Goal: Information Seeking & Learning: Learn about a topic

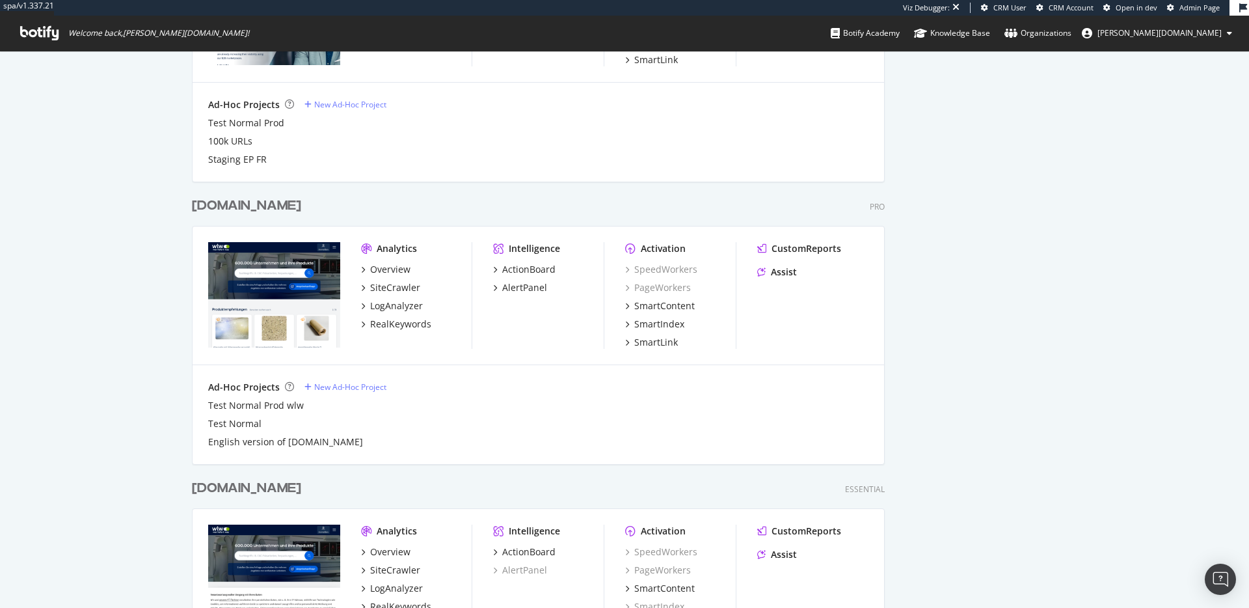
scroll to position [878, 0]
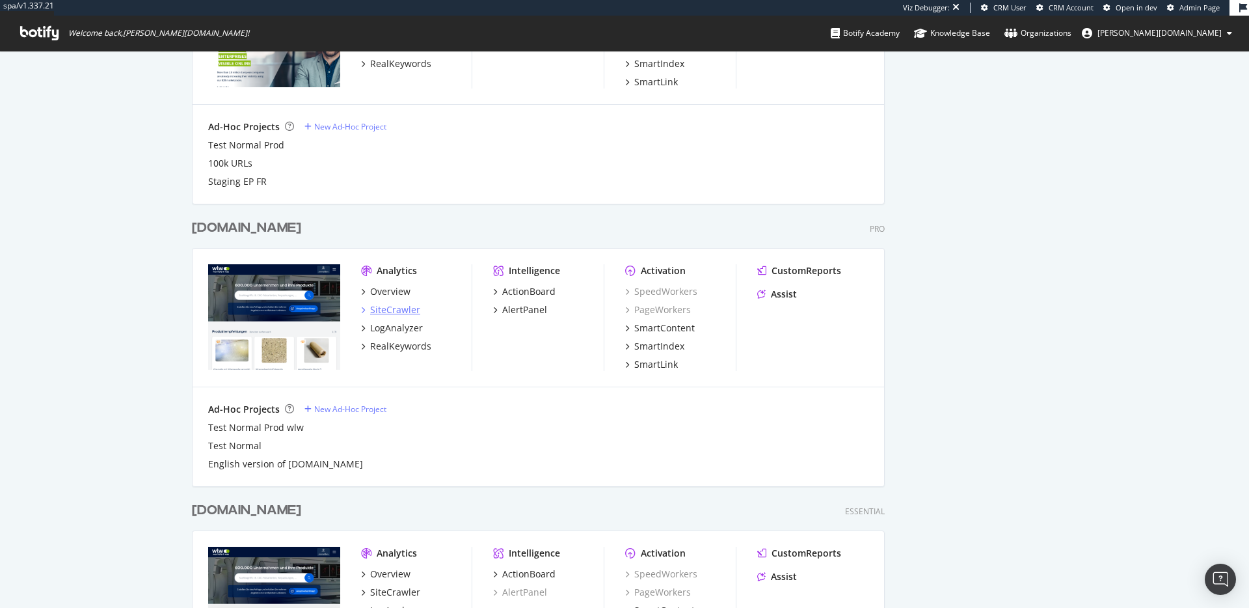
click at [392, 310] on div "SiteCrawler" at bounding box center [395, 309] width 50 height 13
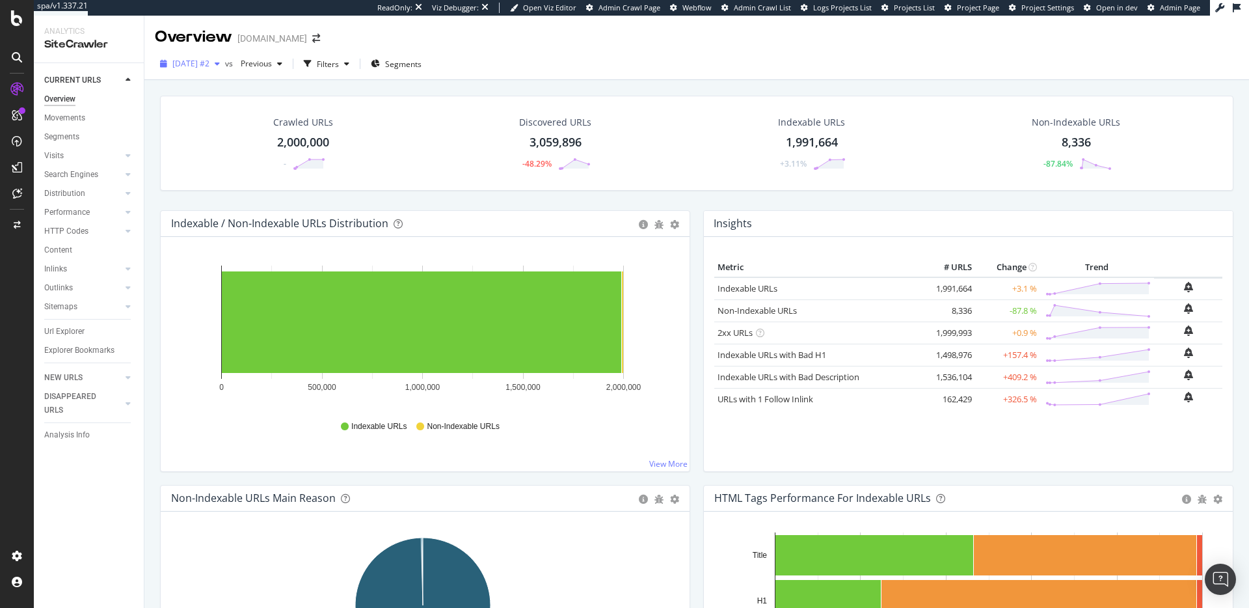
click at [208, 70] on div "2025 Jun. 5th #2" at bounding box center [190, 64] width 70 height 20
click at [549, 83] on div "Crawled URLs 2,000,000 - Discovered URLs 3,059,896 -48.29% Indexable URLs 1,991…" at bounding box center [696, 376] width 1105 height 592
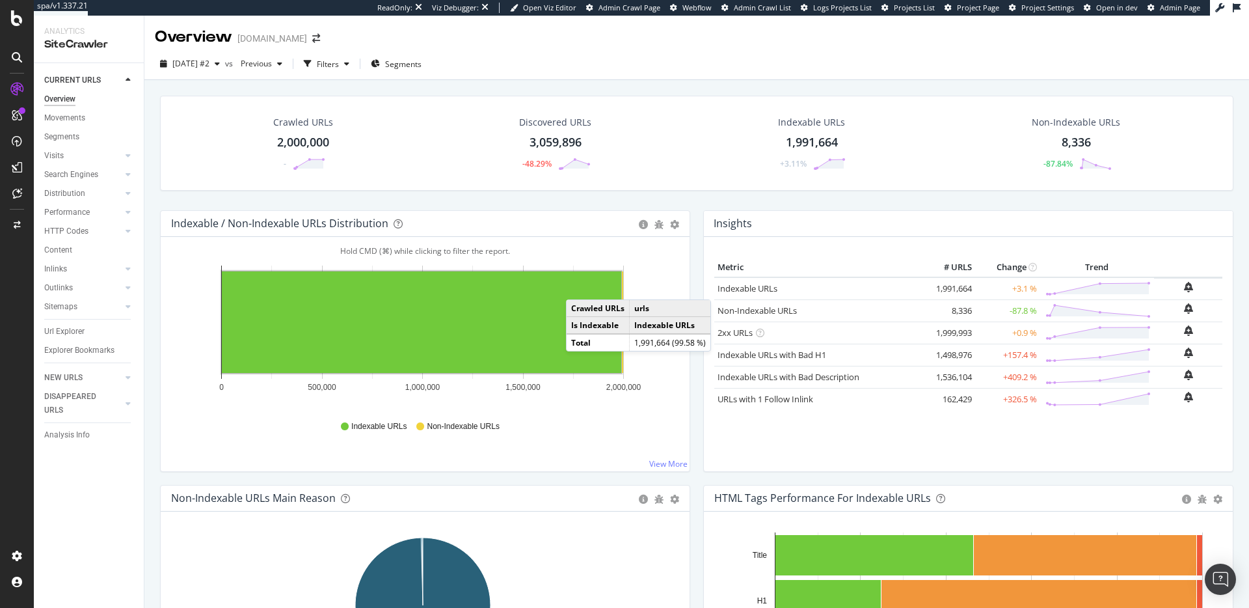
click at [684, 214] on div "Indexable / Non-Indexable URLs Distribution Bar Bar (by Percentage) Table Expor…" at bounding box center [425, 224] width 529 height 26
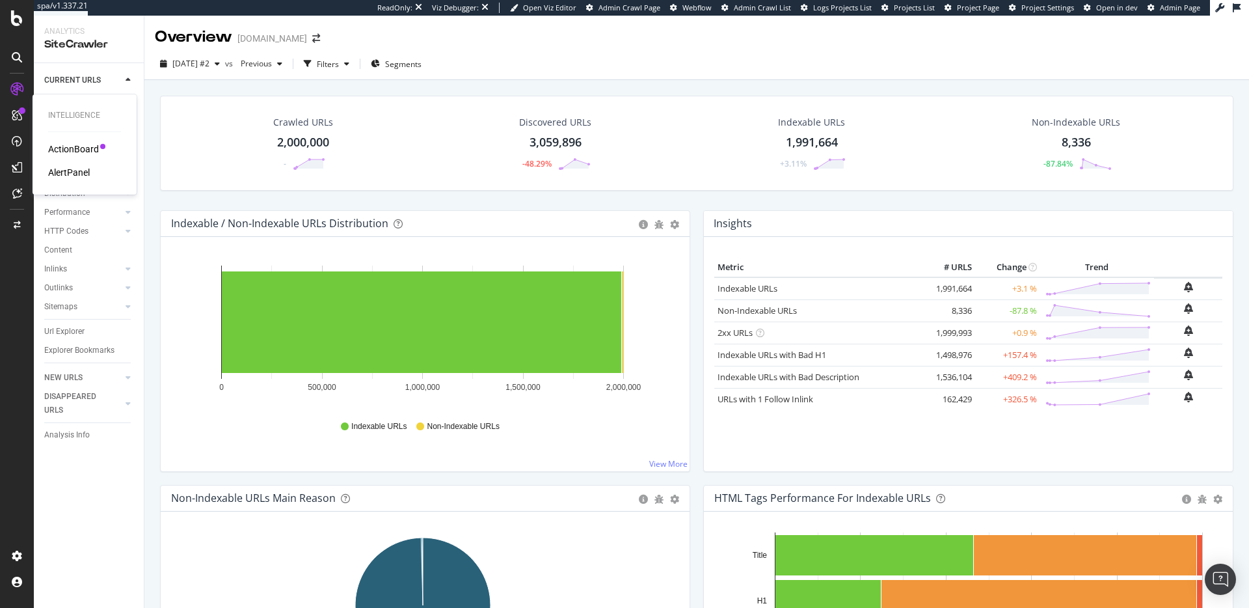
click at [72, 146] on div "ActionBoard" at bounding box center [73, 149] width 51 height 13
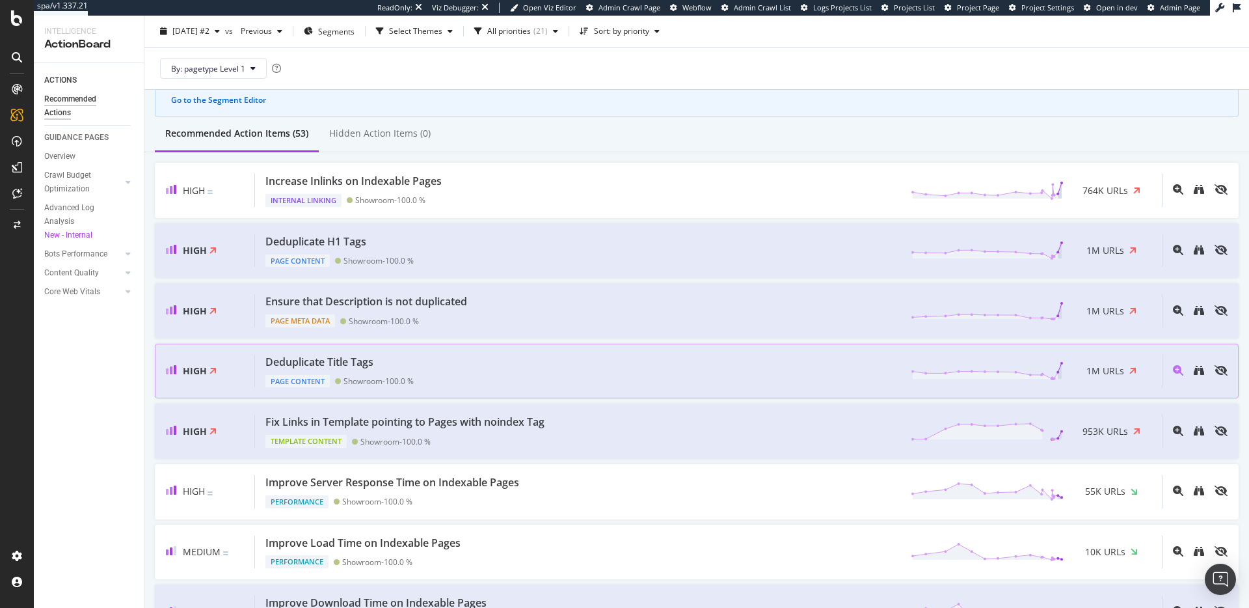
scroll to position [107, 0]
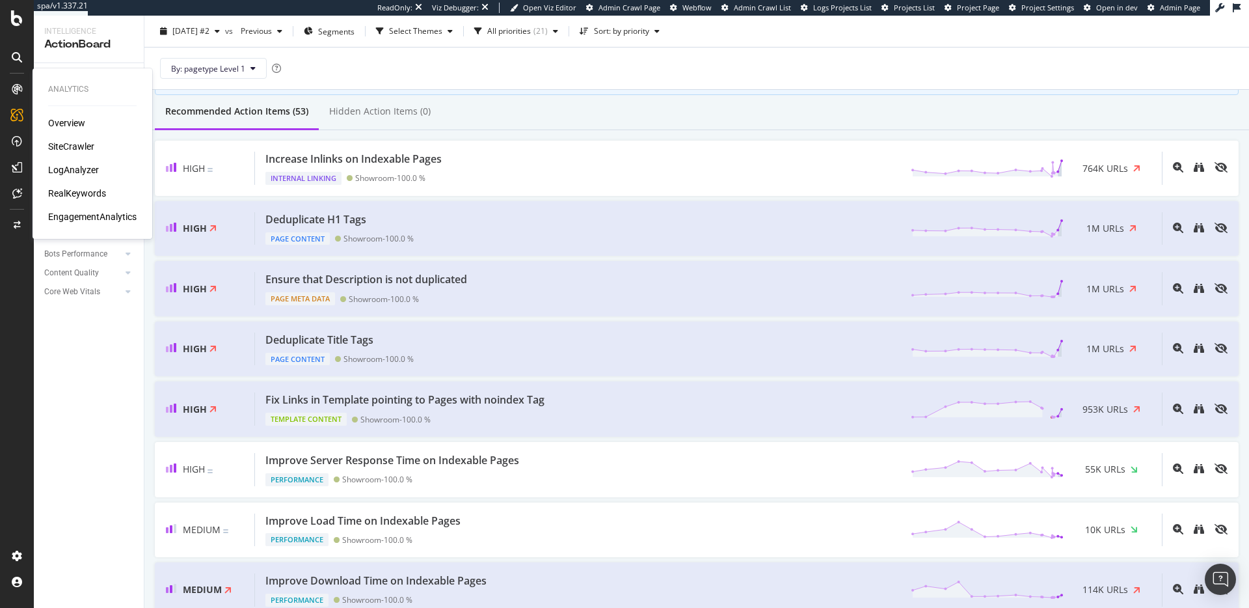
click at [75, 162] on div "Overview SiteCrawler LogAnalyzer RealKeywords EngagementAnalytics" at bounding box center [92, 169] width 88 height 107
click at [75, 169] on div "LogAnalyzer" at bounding box center [73, 169] width 51 height 13
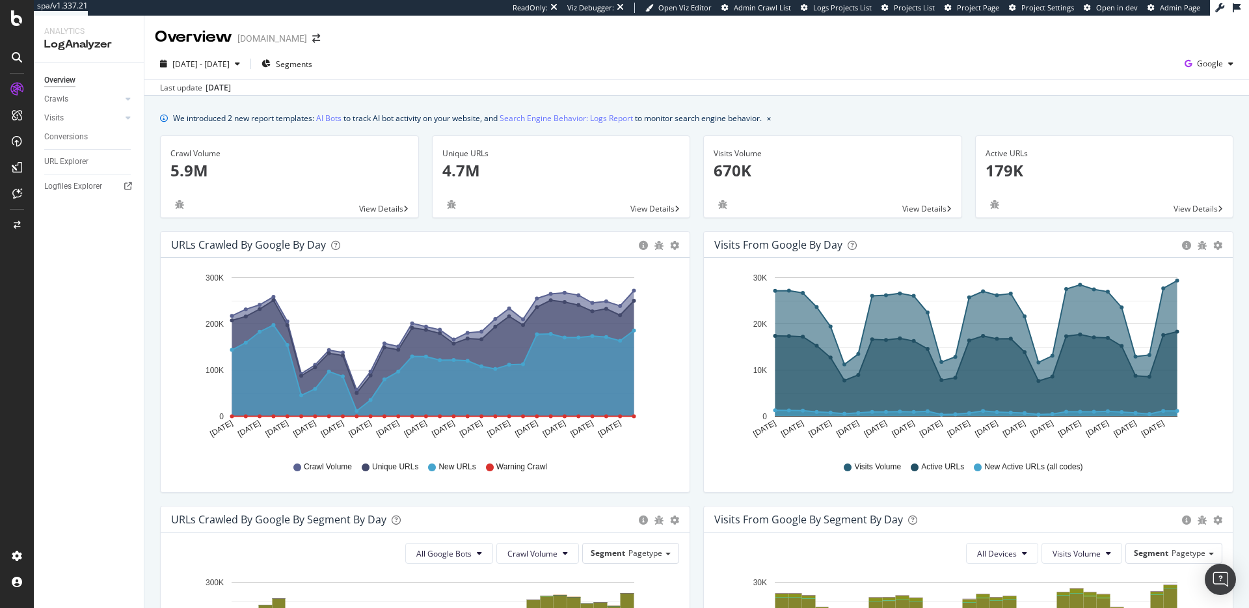
click at [35, 108] on div "Overview Crawls Daily Distribution Segments Distribution HTTP Codes Resources V…" at bounding box center [89, 335] width 110 height 545
click at [44, 103] on div "Crawls" at bounding box center [56, 99] width 24 height 14
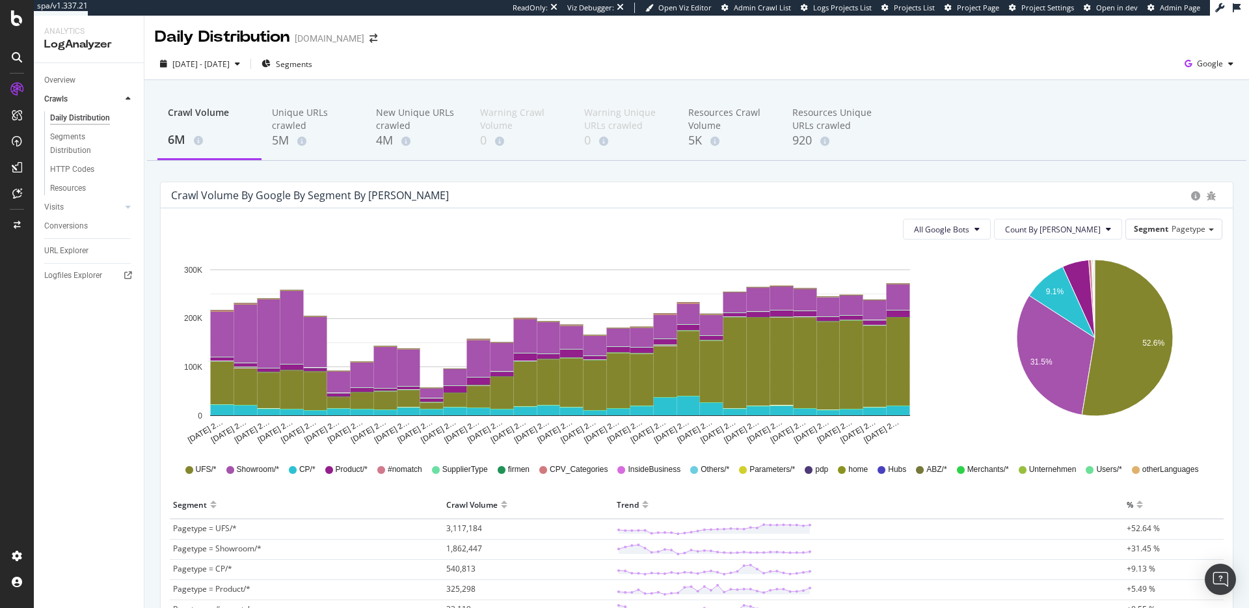
click at [673, 169] on div "Crawl Volume 6M Unique URLs crawled 5M New Unique URLs crawled 4M Warning Crawl…" at bounding box center [696, 543] width 1105 height 927
click at [306, 137] on icon at bounding box center [301, 141] width 9 height 9
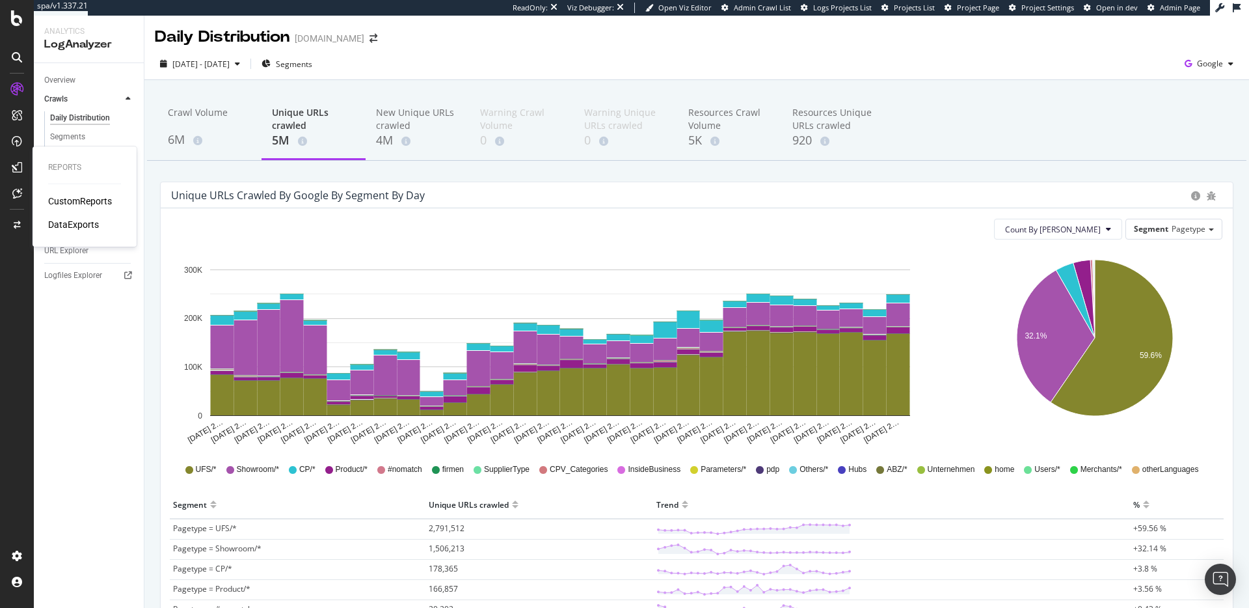
click at [67, 200] on div "CustomReports" at bounding box center [80, 201] width 64 height 13
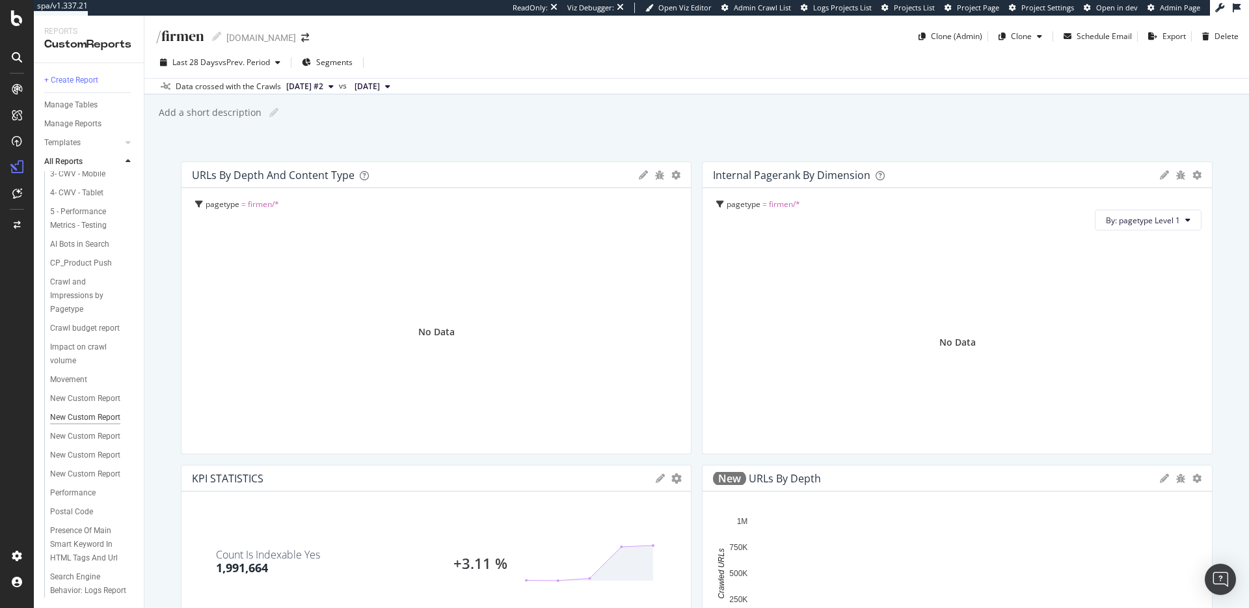
scroll to position [191, 0]
click at [131, 144] on div at bounding box center [128, 142] width 13 height 13
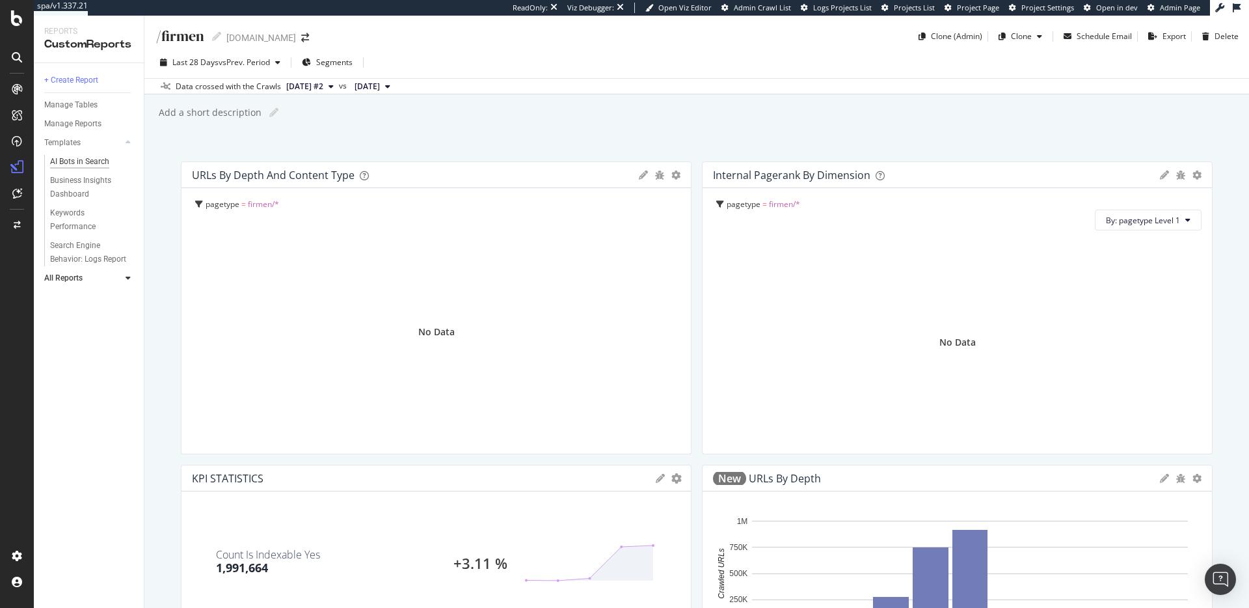
click at [94, 160] on div "AI Bots in Search" at bounding box center [79, 162] width 59 height 14
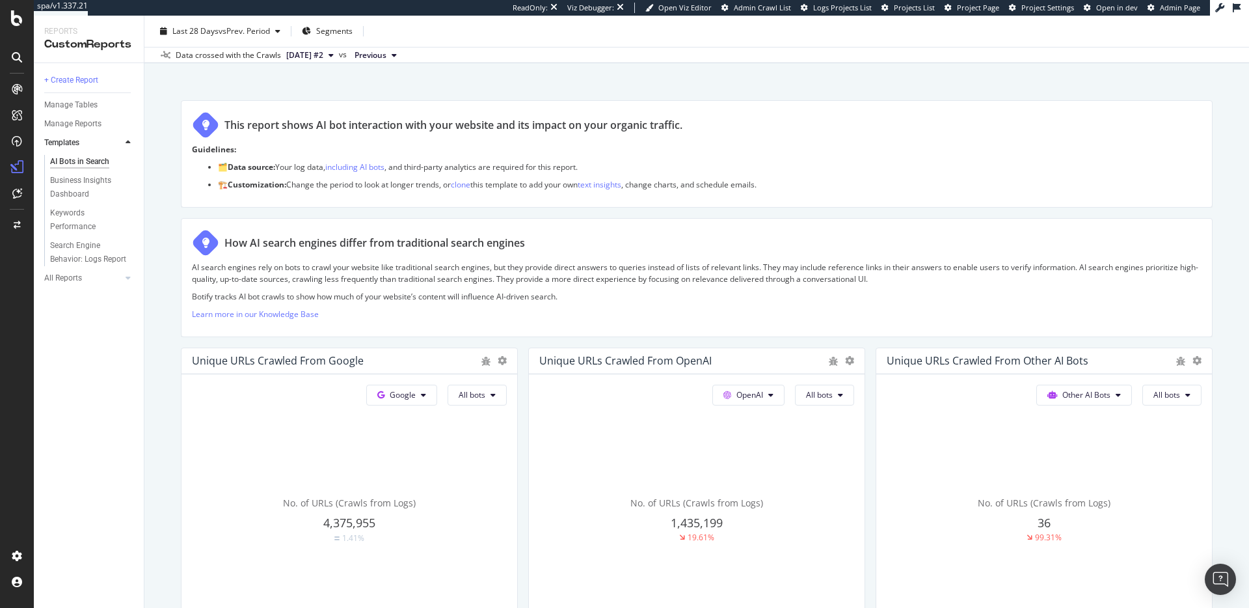
scroll to position [280, 0]
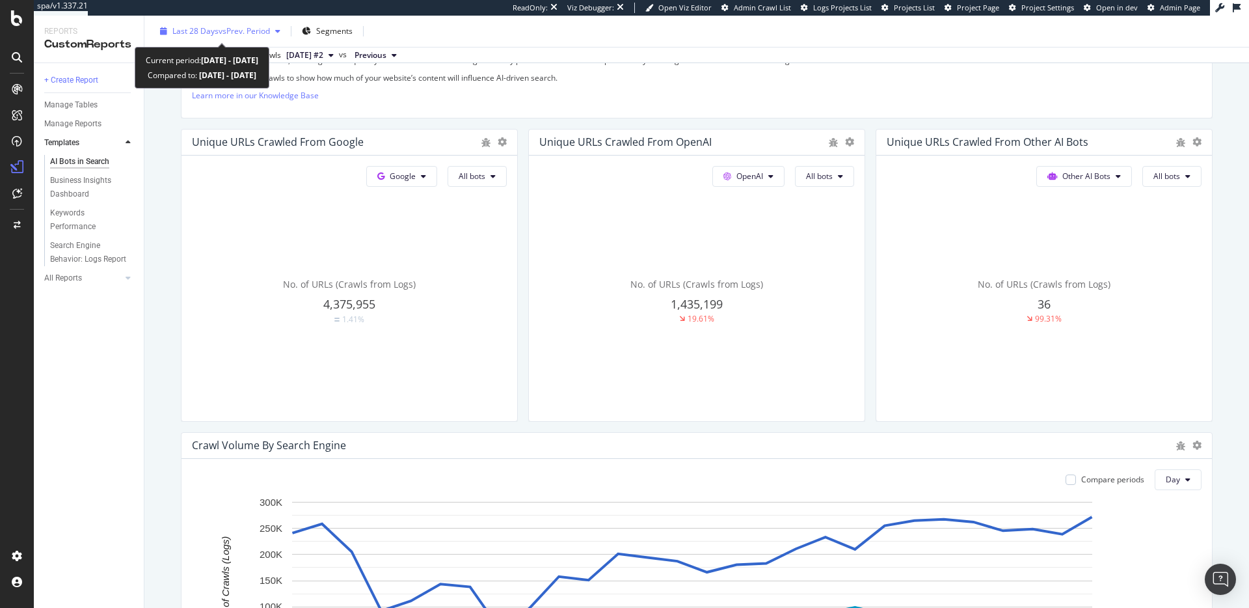
click at [277, 29] on div "button" at bounding box center [278, 31] width 16 height 8
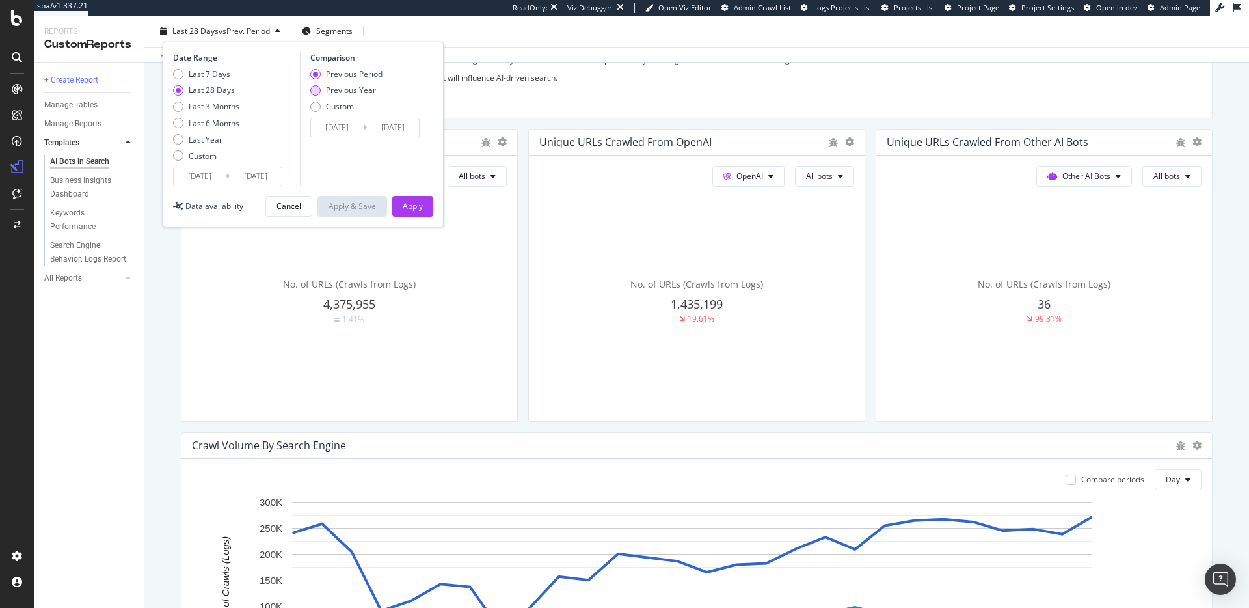
click at [346, 91] on div "Previous Year" at bounding box center [351, 90] width 50 height 11
type input "2024/08/14"
type input "2024/09/10"
click at [429, 206] on button "Apply" at bounding box center [412, 206] width 41 height 21
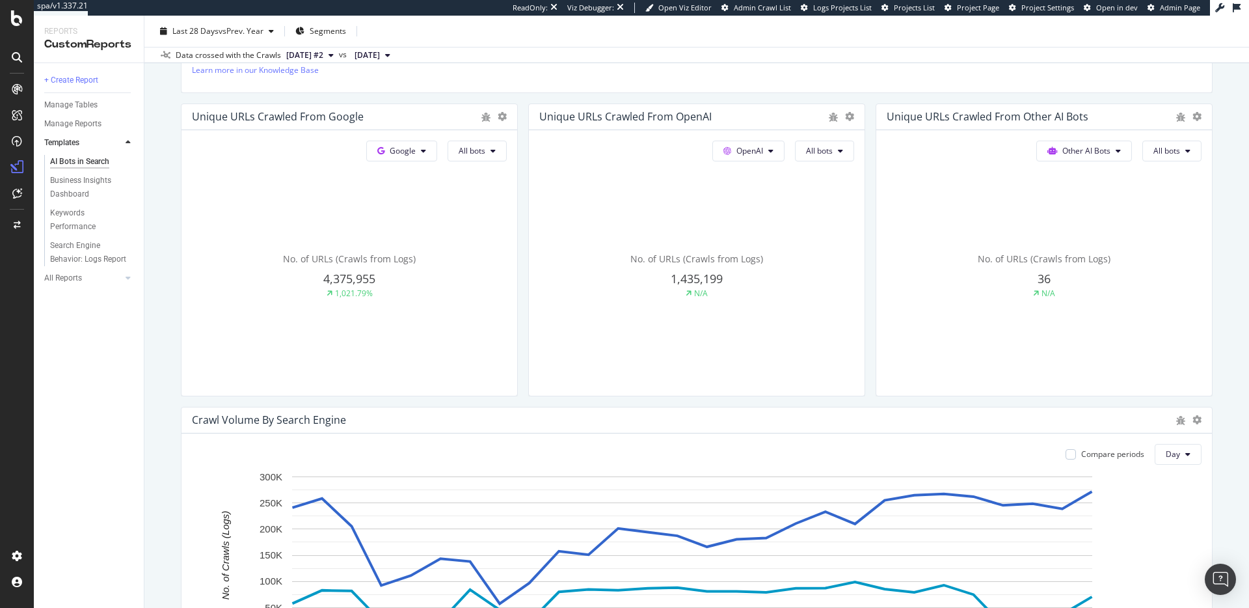
scroll to position [301, 0]
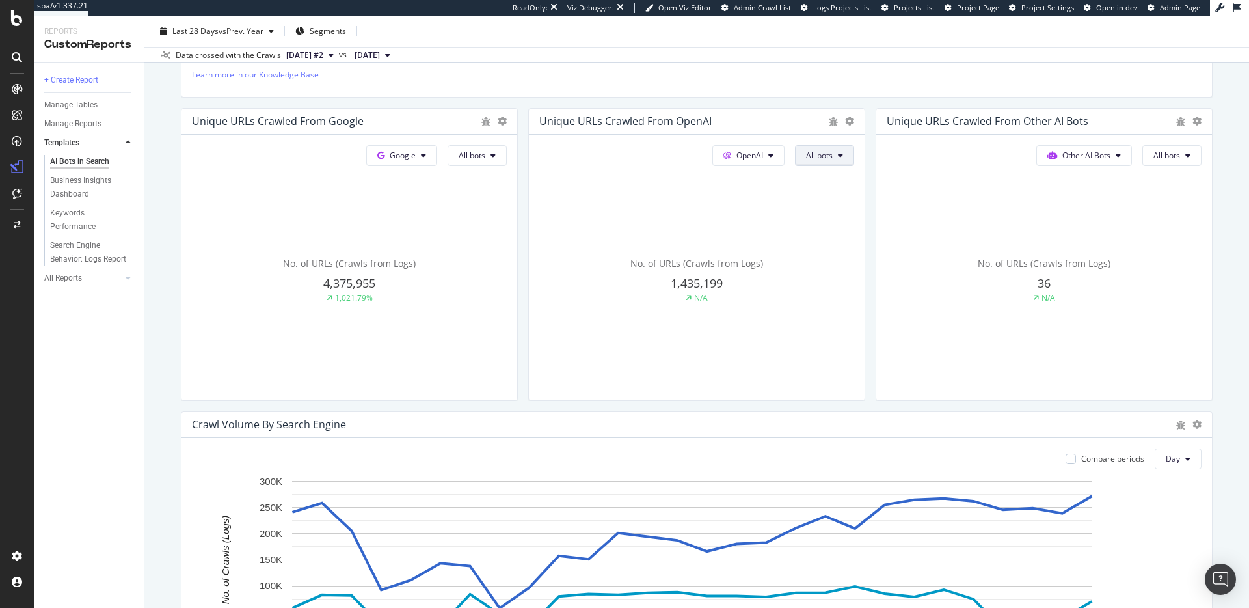
click at [827, 159] on button "All bots" at bounding box center [824, 155] width 59 height 21
click at [823, 302] on span "ChatGPT-User" at bounding box center [833, 302] width 66 height 12
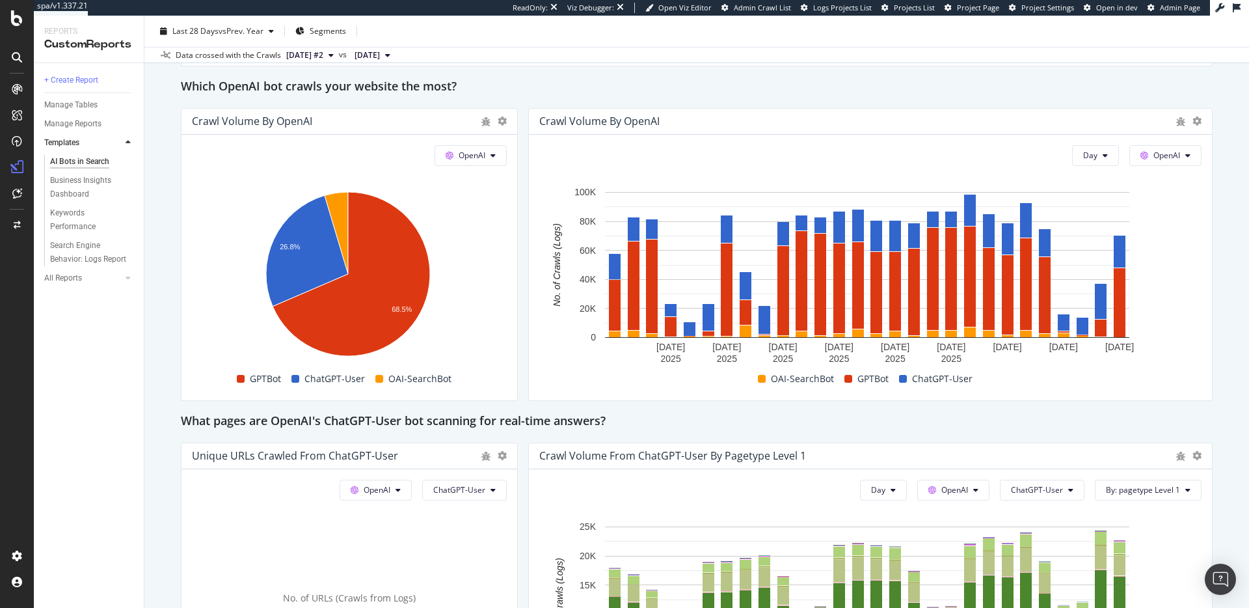
scroll to position [1104, 0]
click at [1184, 158] on button "OpenAI" at bounding box center [1166, 154] width 72 height 21
click at [1204, 297] on div "AI Bots in Search AI Bots in Search wlw.de Clone Schedule Email Export Last 28 …" at bounding box center [696, 312] width 1105 height 592
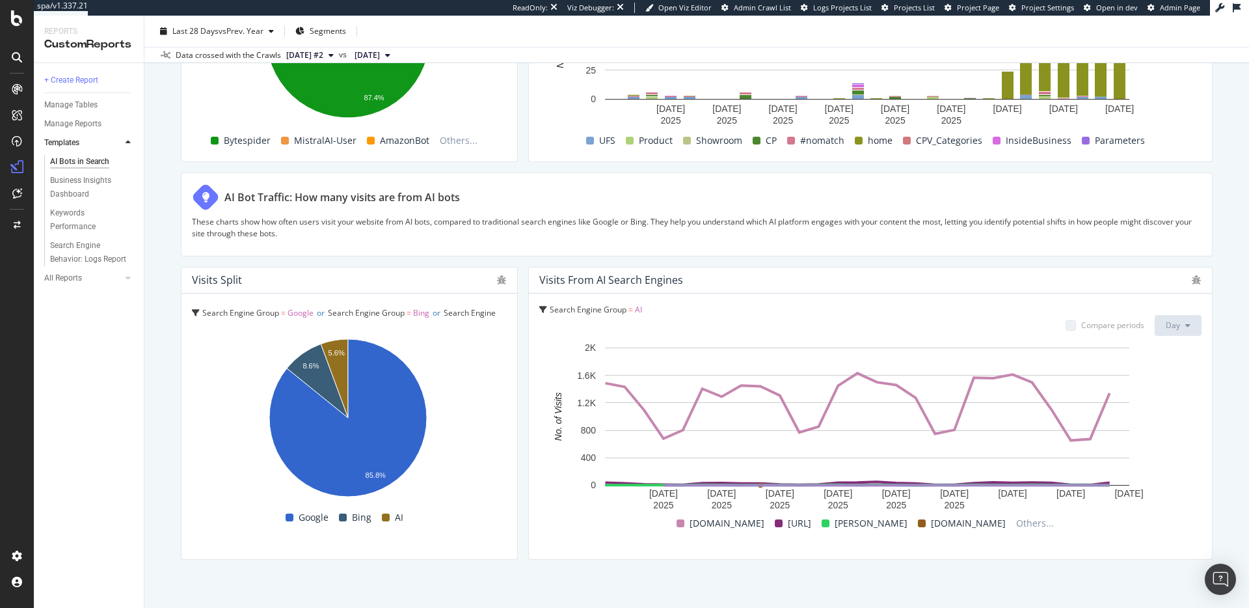
scroll to position [2167, 0]
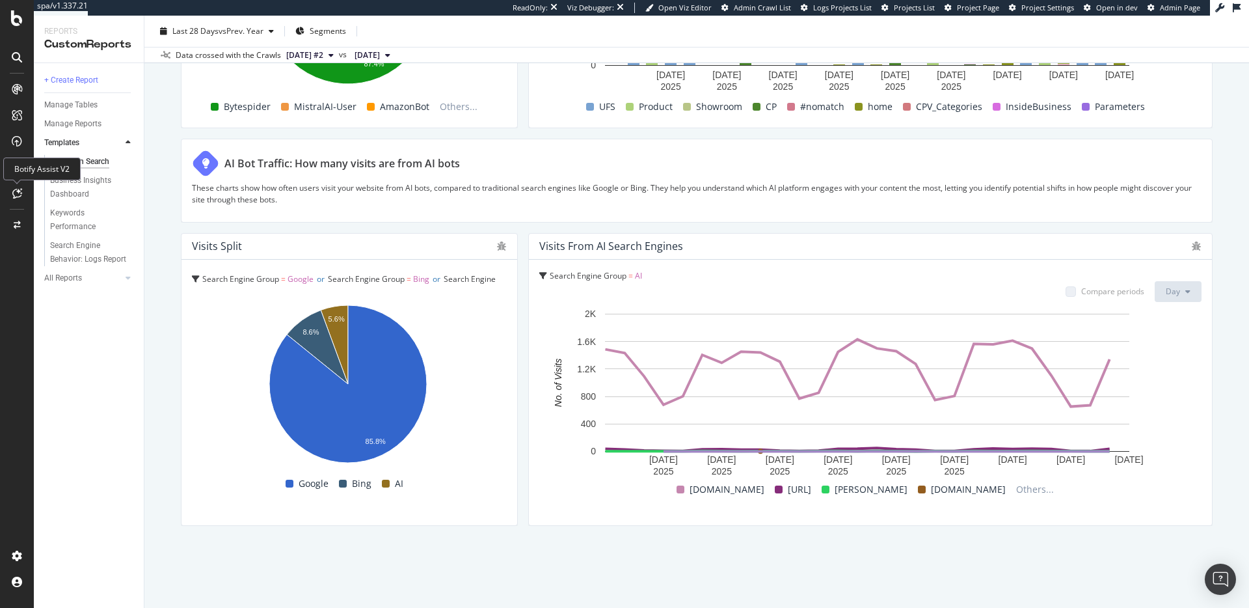
click at [21, 193] on icon at bounding box center [17, 193] width 10 height 10
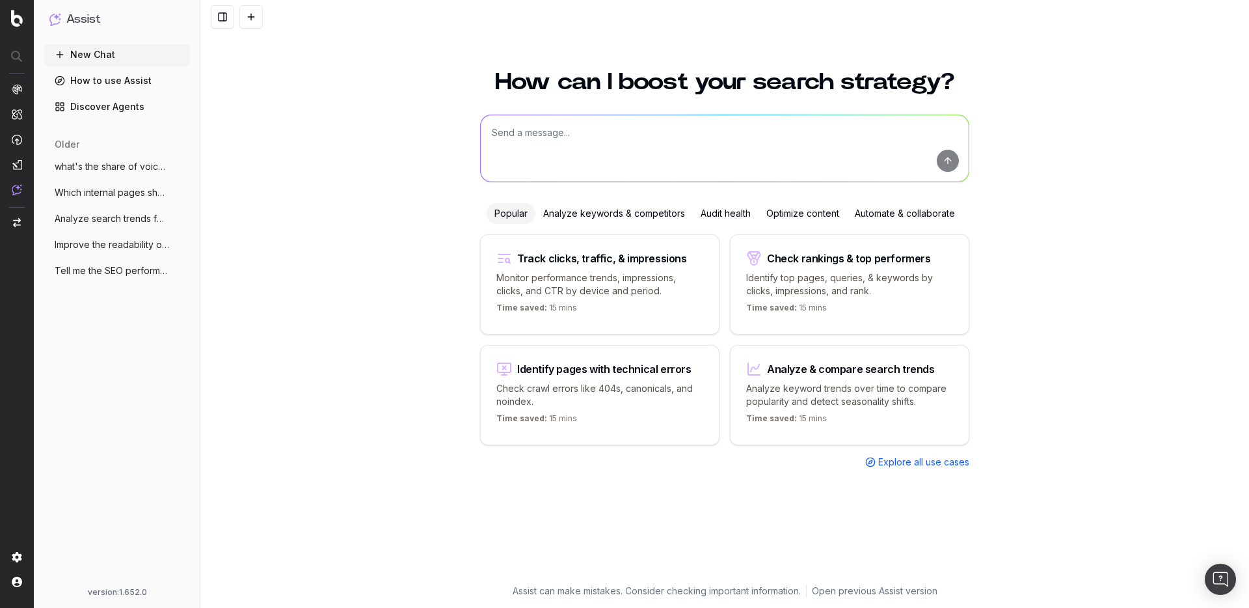
click at [565, 146] on textarea at bounding box center [725, 148] width 488 height 66
click at [564, 133] on textarea "what are the querries that people serach on ChatGPT that leads traffic to my we…" at bounding box center [725, 148] width 488 height 66
click at [0, 0] on lt-span "qu a rries" at bounding box center [0, 0] width 0 height 0
click at [504, 136] on textarea "what are the quarries that people serach on ChatGPT that leads traffic to my we…" at bounding box center [725, 148] width 488 height 66
click at [0, 0] on lt-span "W hat" at bounding box center [0, 0] width 0 height 0
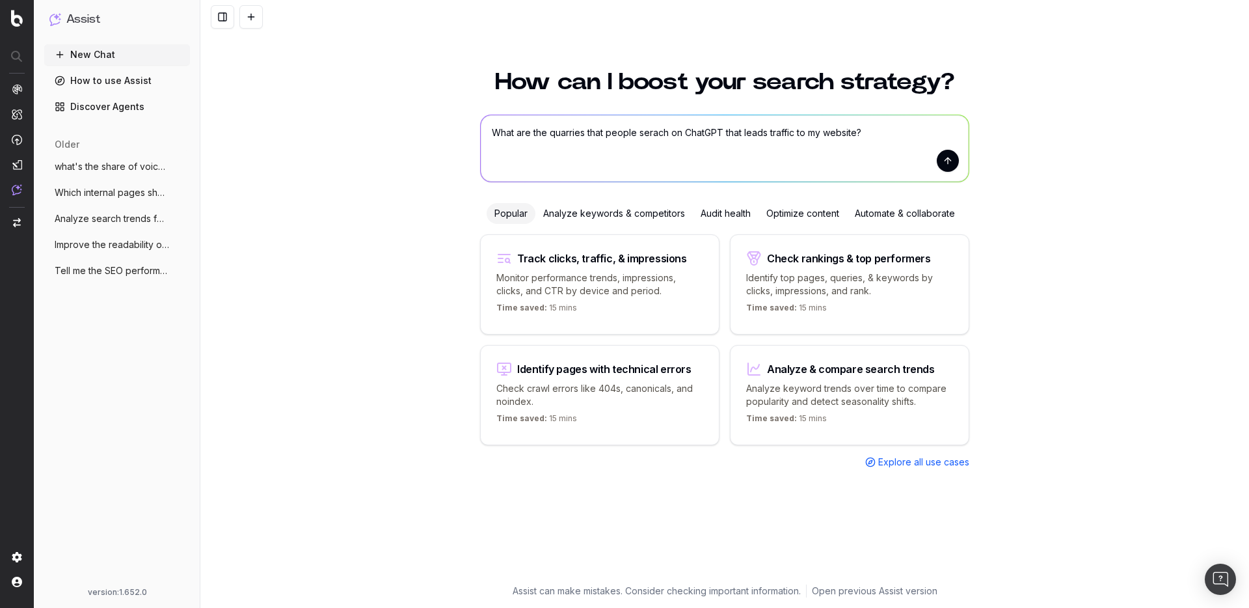
click at [651, 141] on textarea "What are the quarries that people serach on ChatGPT that leads traffic to my we…" at bounding box center [725, 148] width 488 height 66
click at [653, 133] on textarea "What are the quarries that people serach on ChatGPT that leads traffic to my we…" at bounding box center [725, 148] width 488 height 66
click at [0, 0] on lt-span "search" at bounding box center [0, 0] width 0 height 0
click at [582, 131] on textarea "What are the quarries that people search on ChatGPT that leads traffic to my we…" at bounding box center [725, 148] width 488 height 66
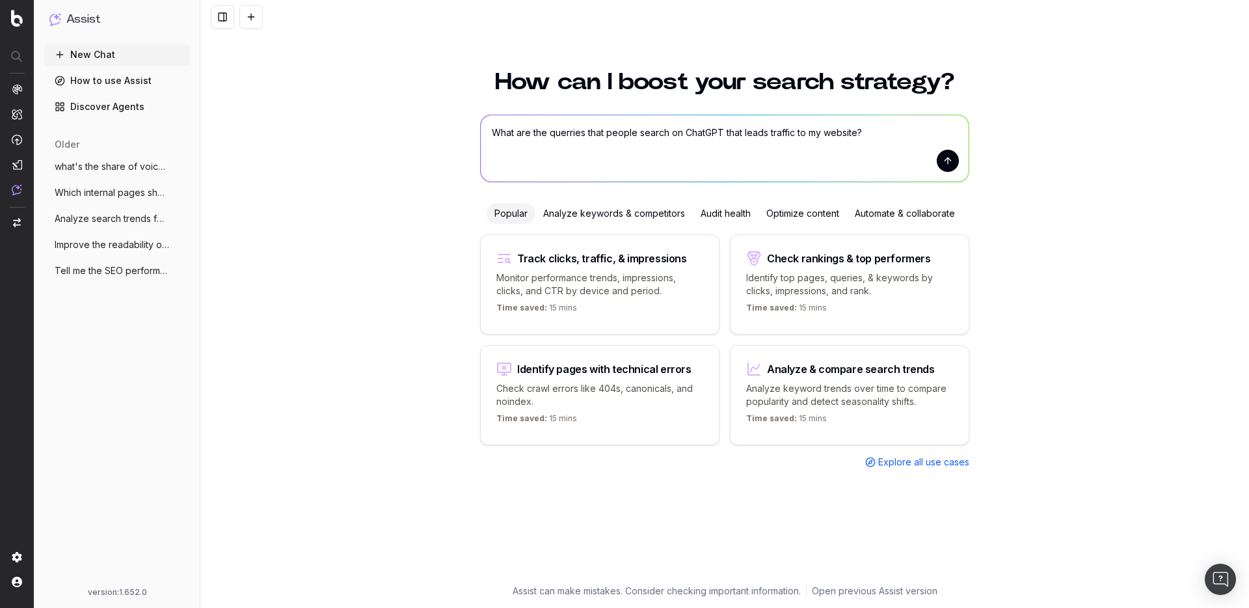
click at [580, 131] on textarea "What are the querries that people search on ChatGPT that leads traffic to my we…" at bounding box center [725, 148] width 488 height 66
click at [0, 0] on lt-span "que ri es" at bounding box center [0, 0] width 0 height 0
type textarea "What are the queries that people search on ChatGPT that leads traffic to my web…"
click at [948, 161] on button "submit" at bounding box center [948, 161] width 22 height 22
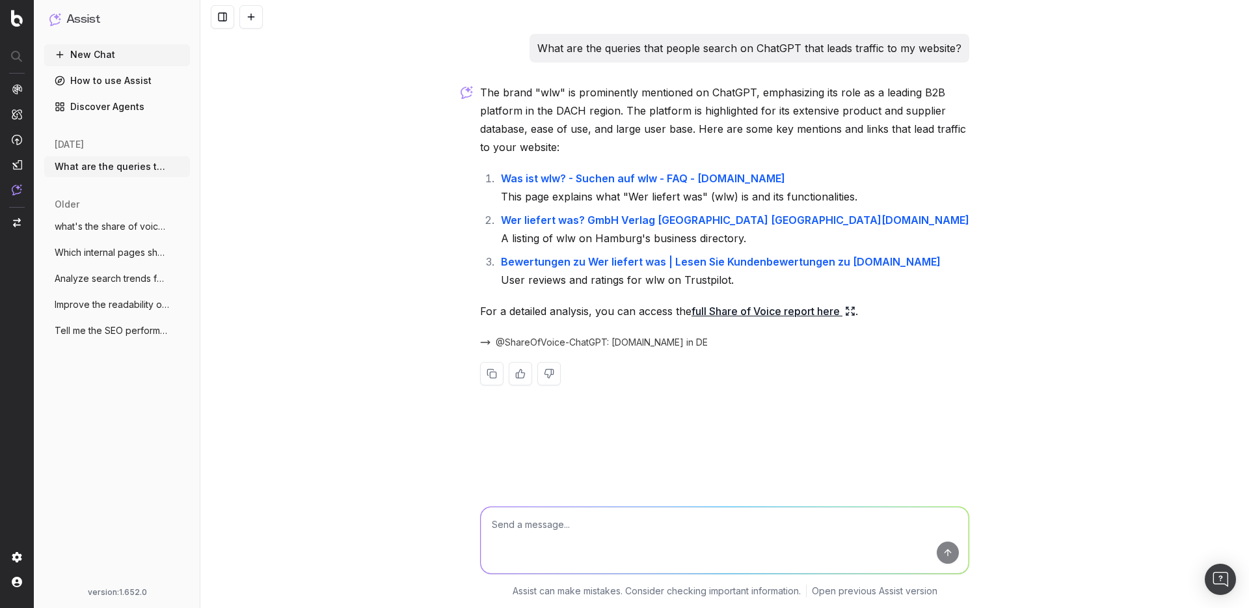
click at [774, 316] on link "full Share of Voice report here" at bounding box center [774, 311] width 164 height 18
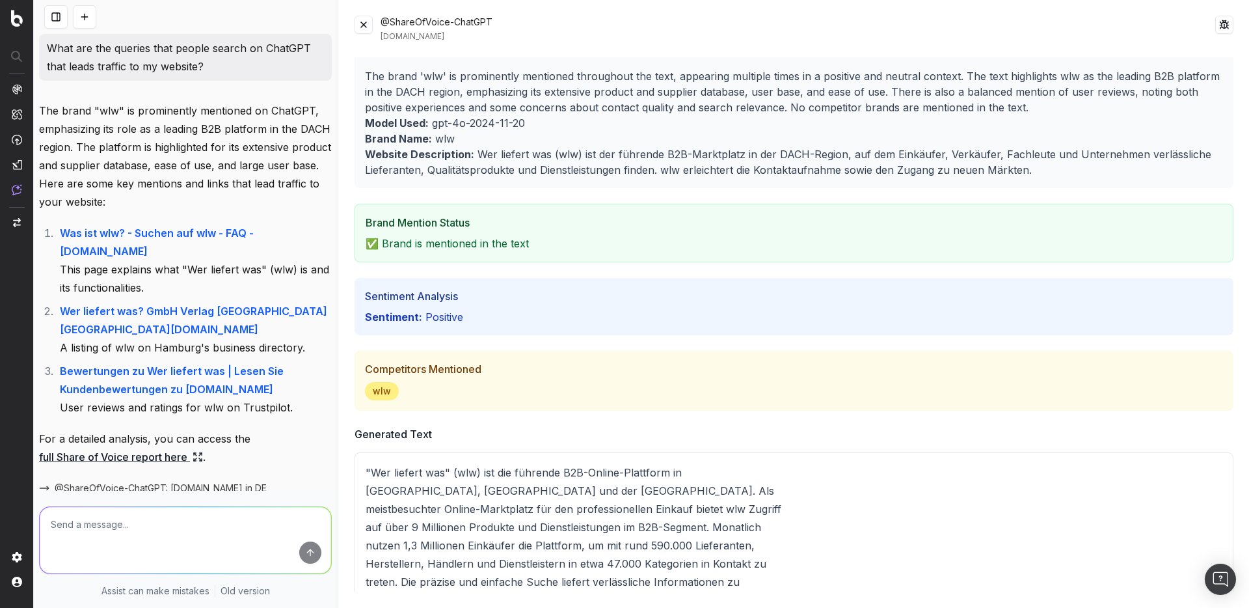
scroll to position [23, 0]
click at [365, 26] on button at bounding box center [364, 25] width 18 height 18
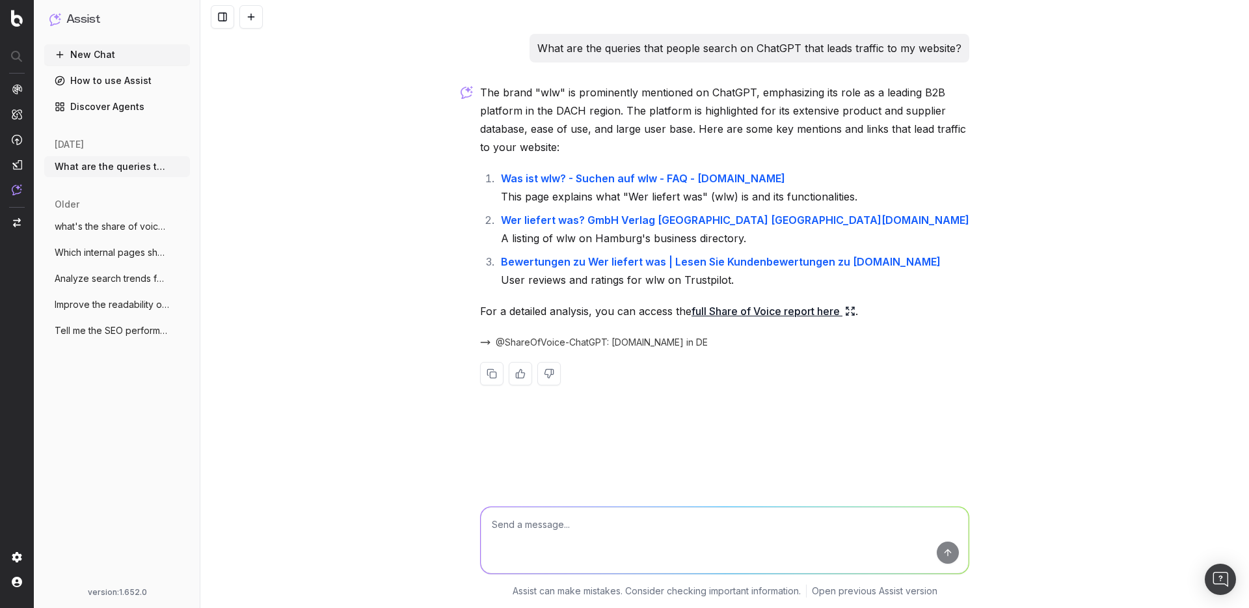
click at [553, 539] on textarea at bounding box center [725, 540] width 488 height 66
type textarea "List the keywords and queries that people search on ChatGPT, on which my compet…"
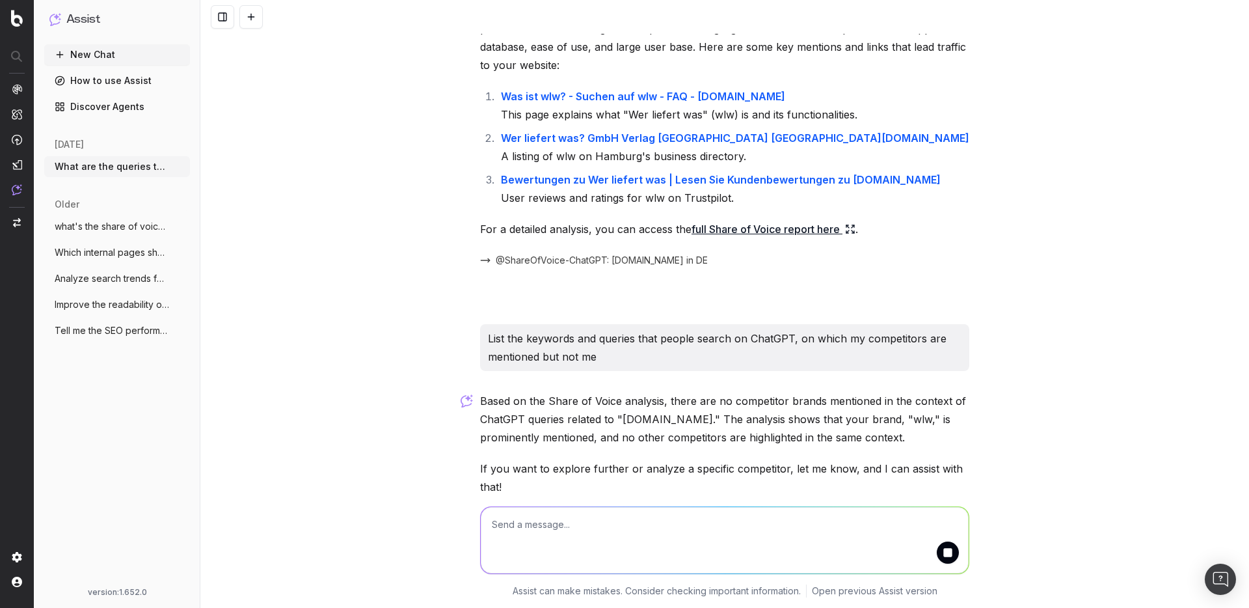
scroll to position [144, 0]
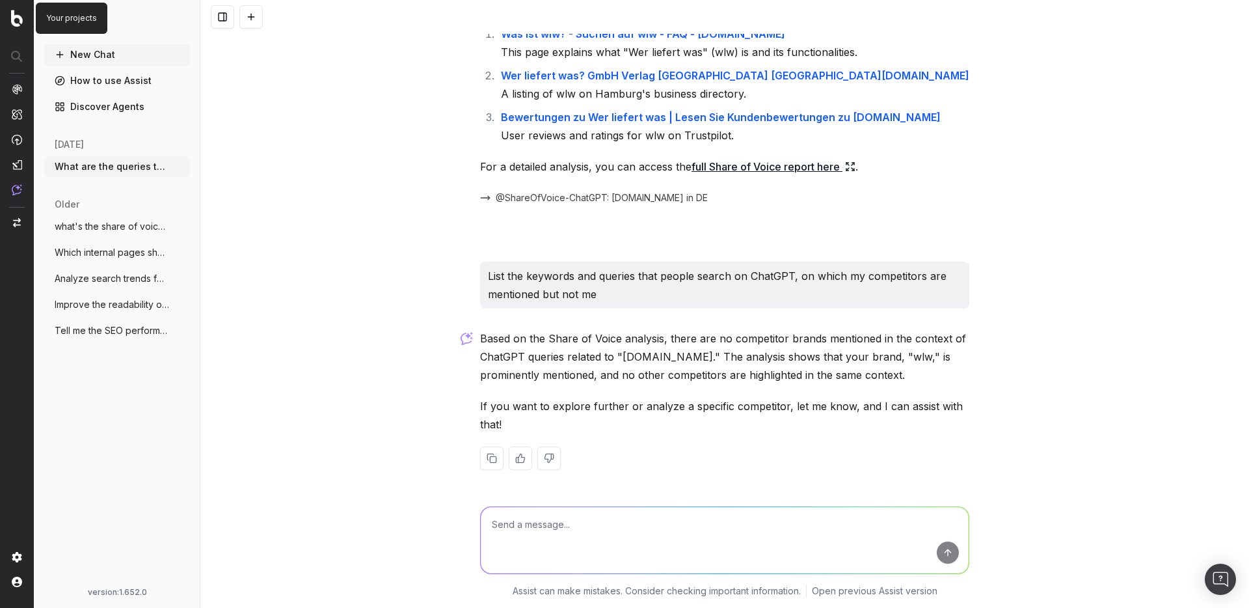
click at [16, 20] on img at bounding box center [17, 18] width 12 height 17
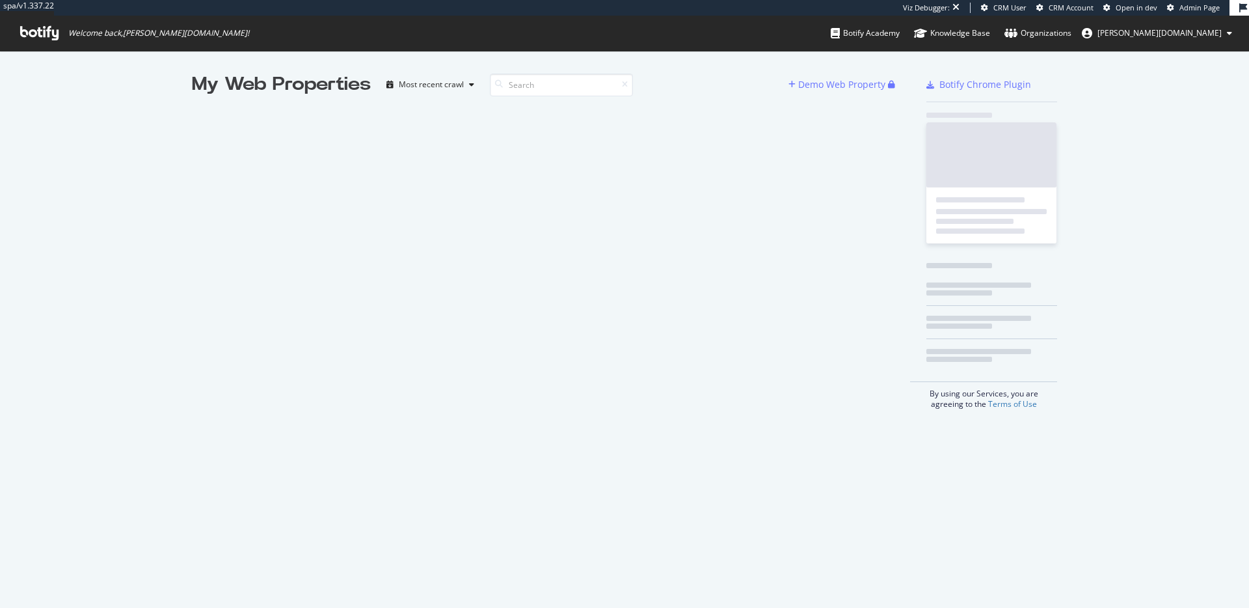
scroll to position [598, 1230]
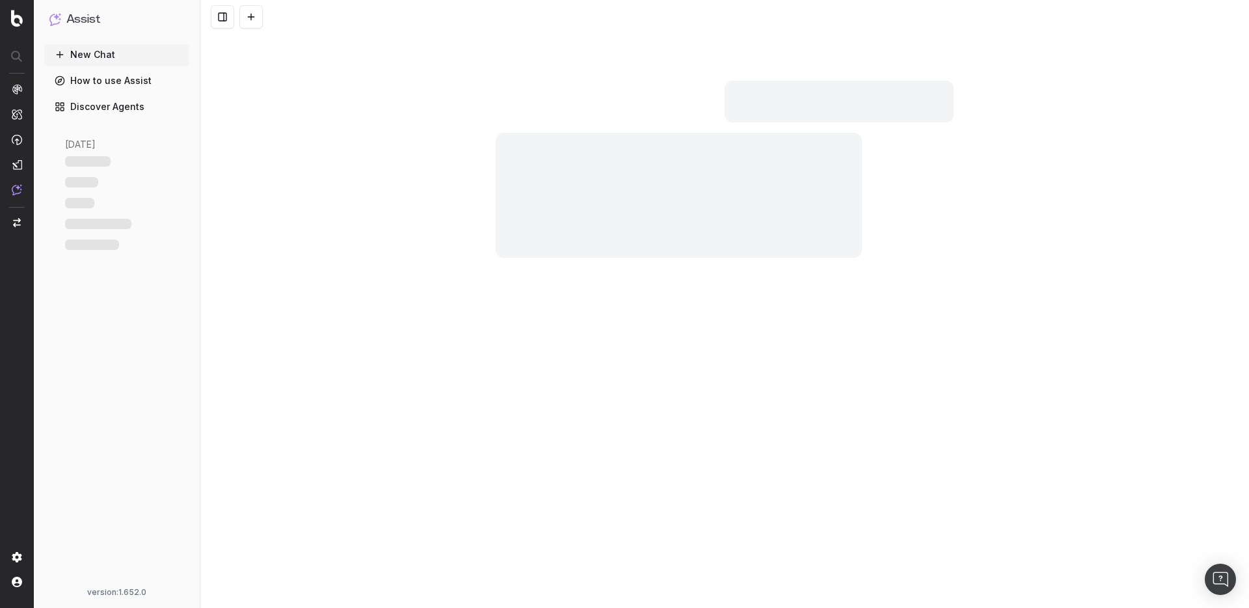
scroll to position [144, 0]
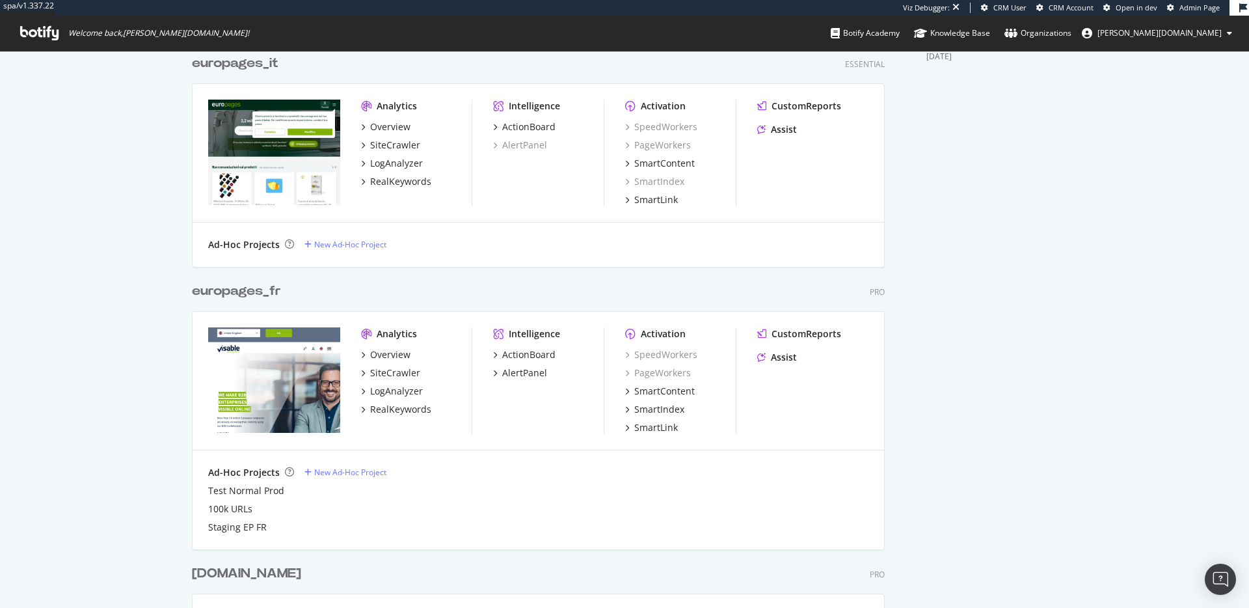
scroll to position [554, 0]
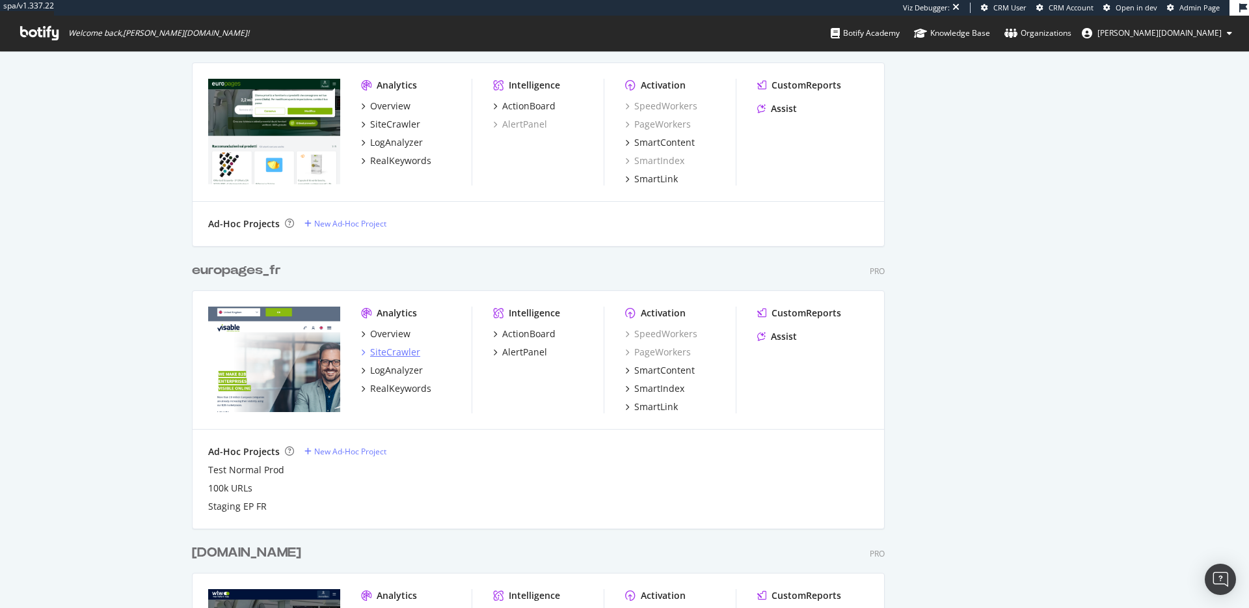
click at [390, 350] on div "SiteCrawler" at bounding box center [395, 352] width 50 height 13
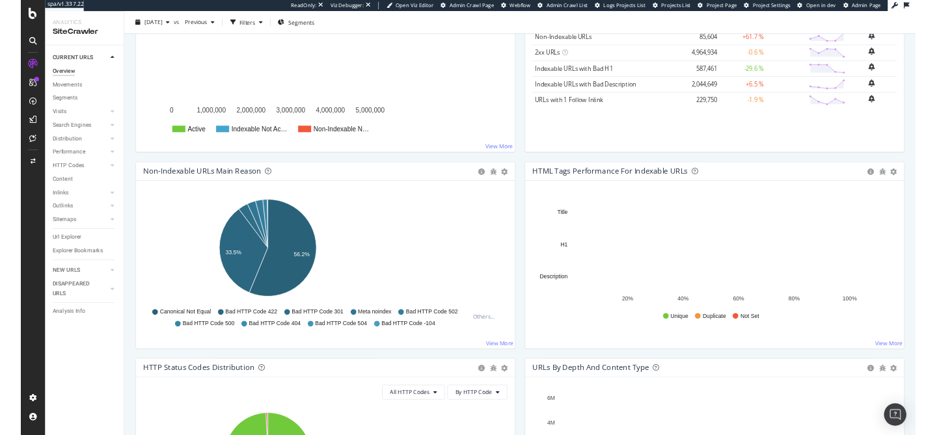
scroll to position [259, 0]
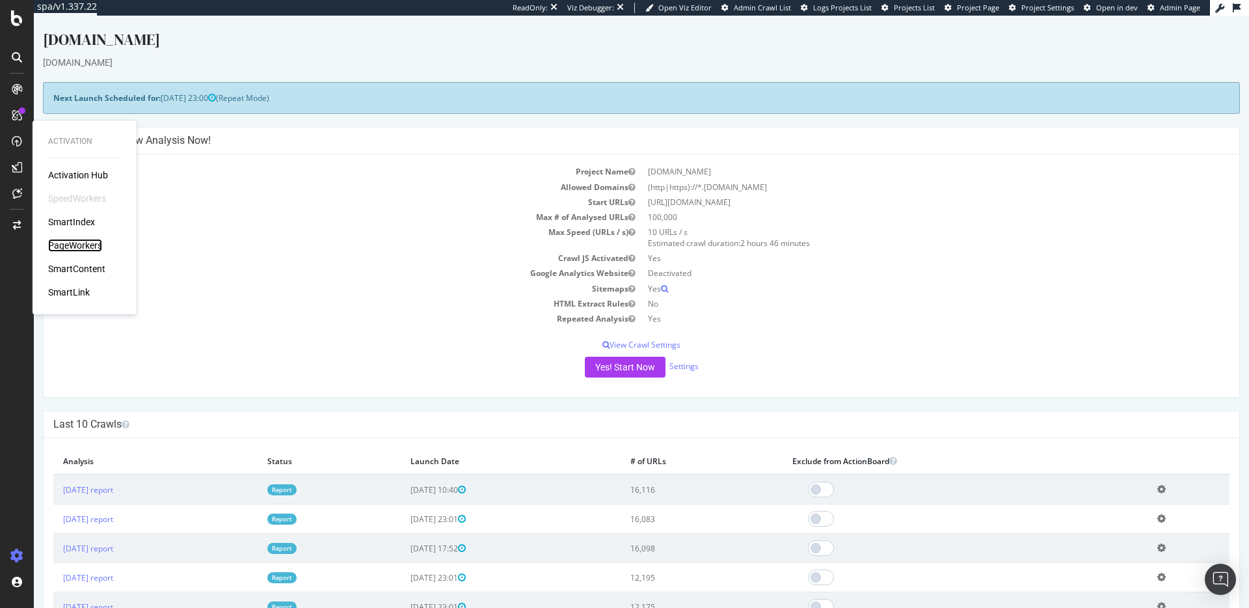
click at [84, 245] on div "PageWorkers" at bounding box center [75, 245] width 54 height 13
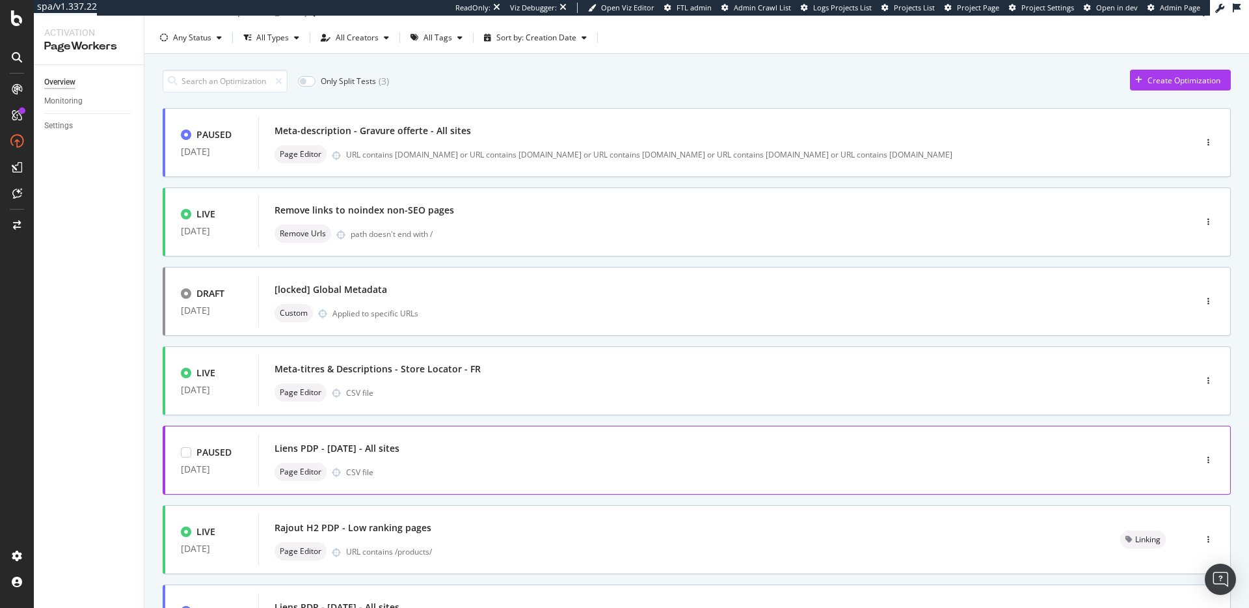
scroll to position [28, 0]
click at [459, 379] on div "Meta-titres & Descriptions - Store Locator - FR Page Editor CSV file" at bounding box center [707, 379] width 865 height 42
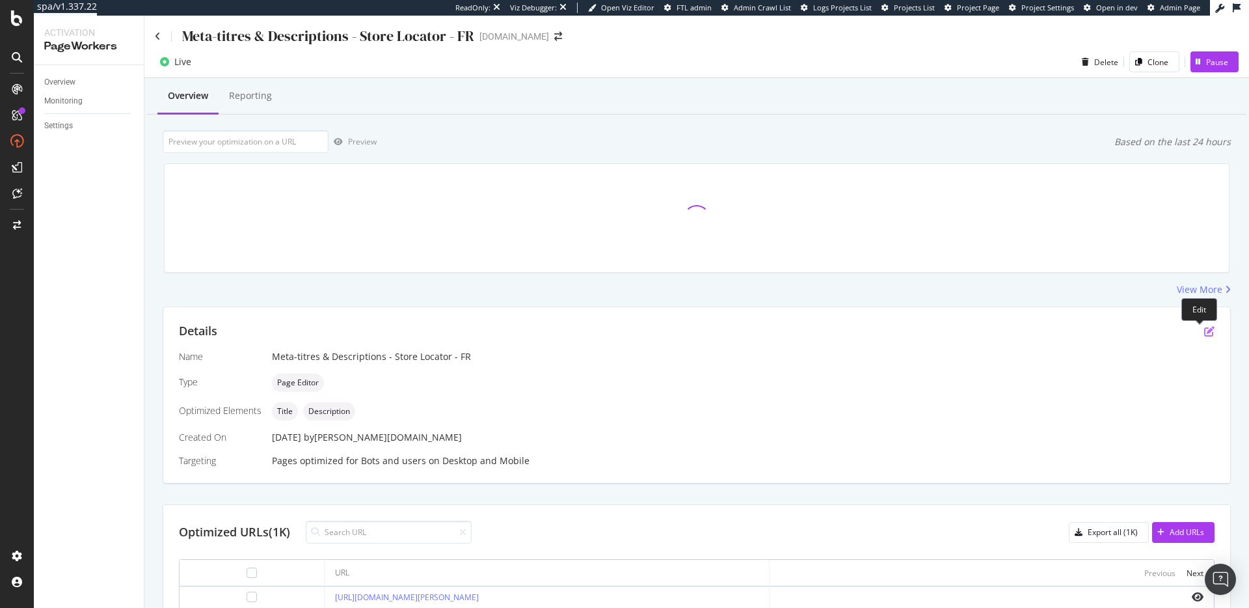
click at [1204, 329] on icon "pen-to-square" at bounding box center [1209, 331] width 10 height 10
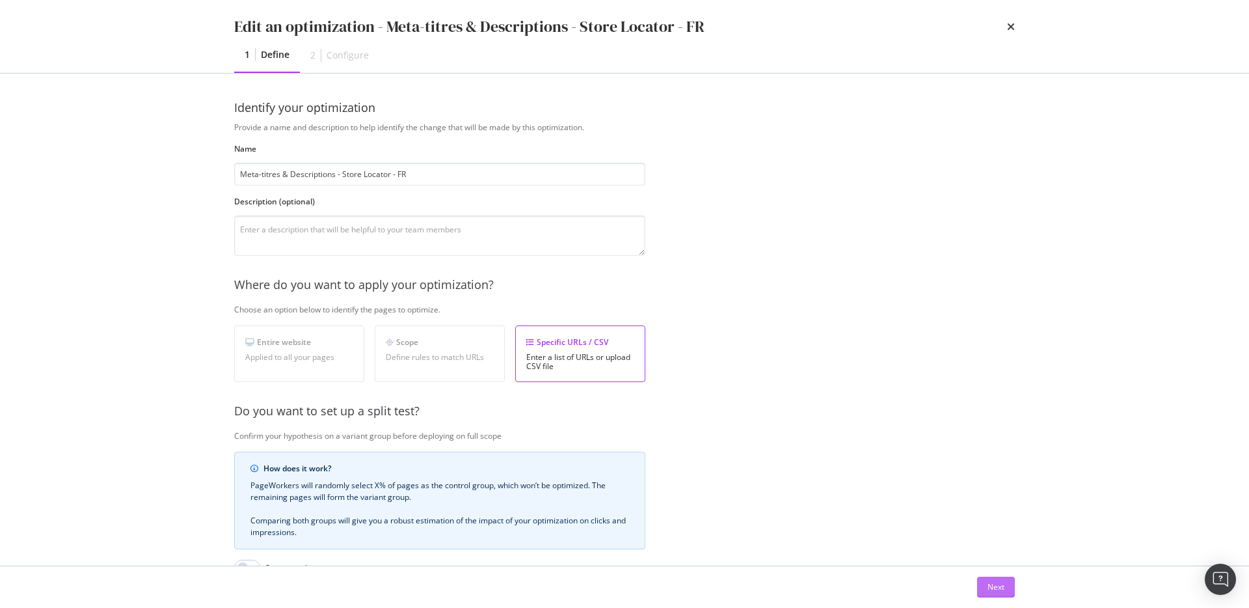
click at [986, 584] on button "Next" at bounding box center [996, 587] width 38 height 21
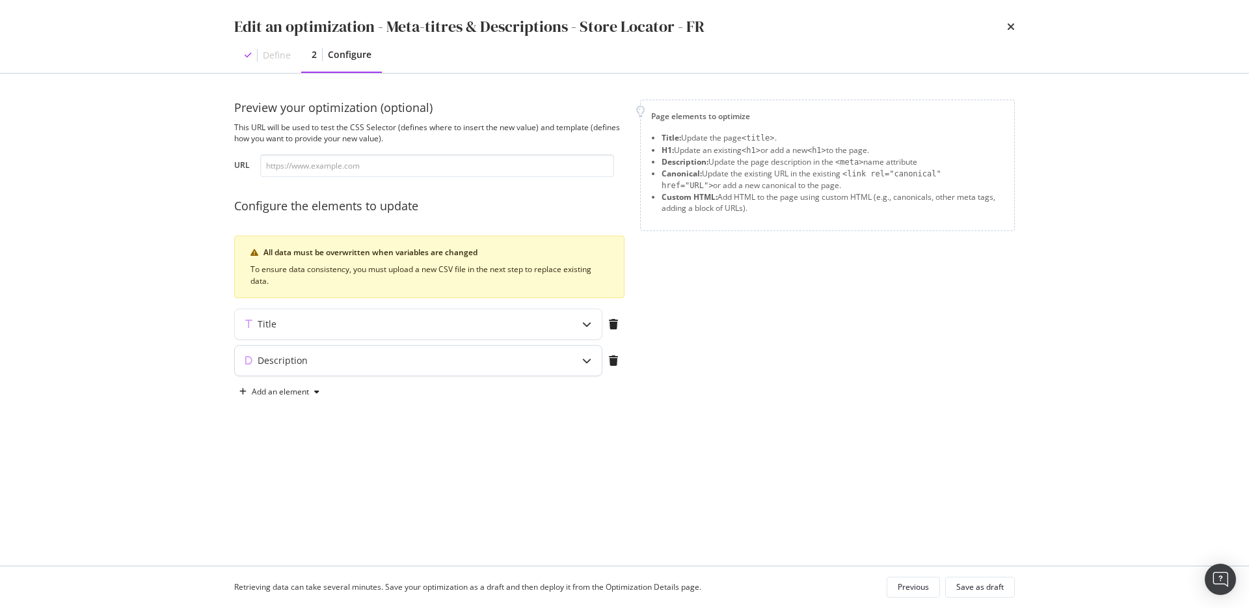
click at [485, 368] on div "Description" at bounding box center [418, 361] width 367 height 30
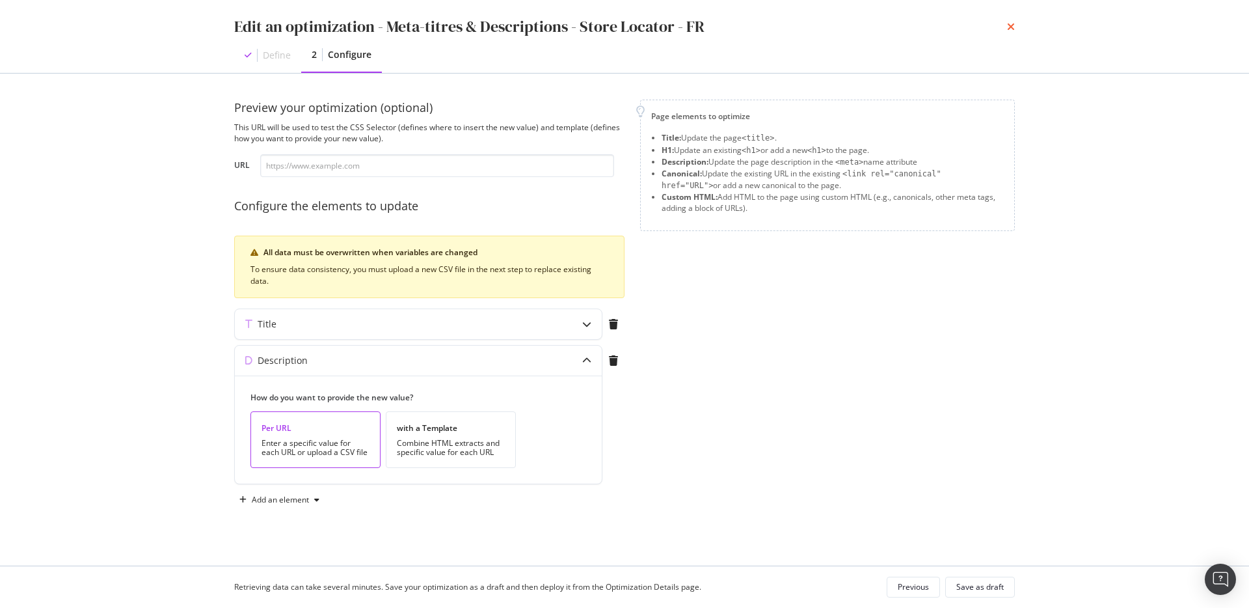
click at [1009, 27] on icon "times" at bounding box center [1011, 26] width 8 height 10
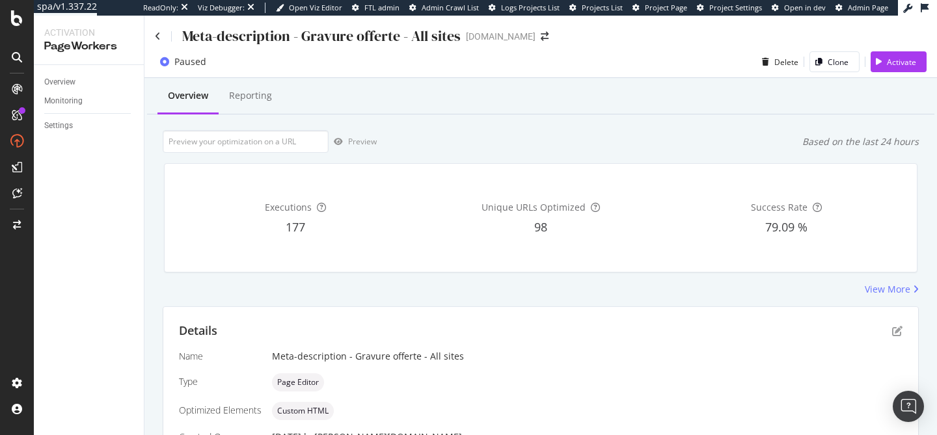
click at [390, 116] on div "Overview Reporting Preview Based on the last 24 hours Executions 177 Unique URL…" at bounding box center [540, 351] width 793 height 547
